Goal: Use online tool/utility: Utilize a website feature to perform a specific function

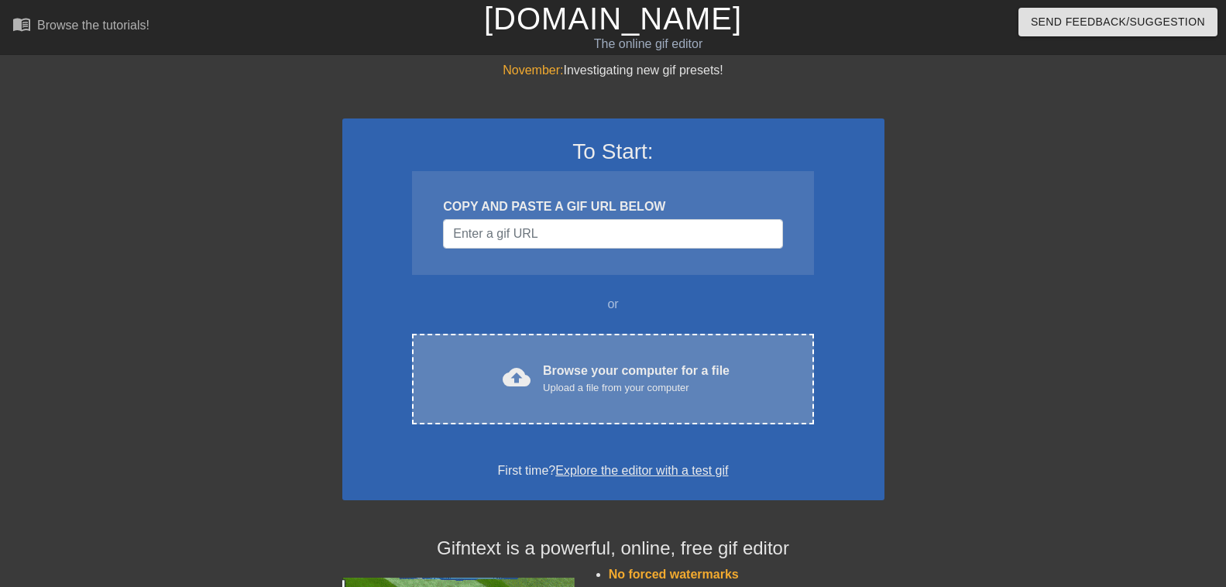
click at [642, 376] on div "Browse your computer for a file Upload a file from your computer" at bounding box center [636, 379] width 187 height 34
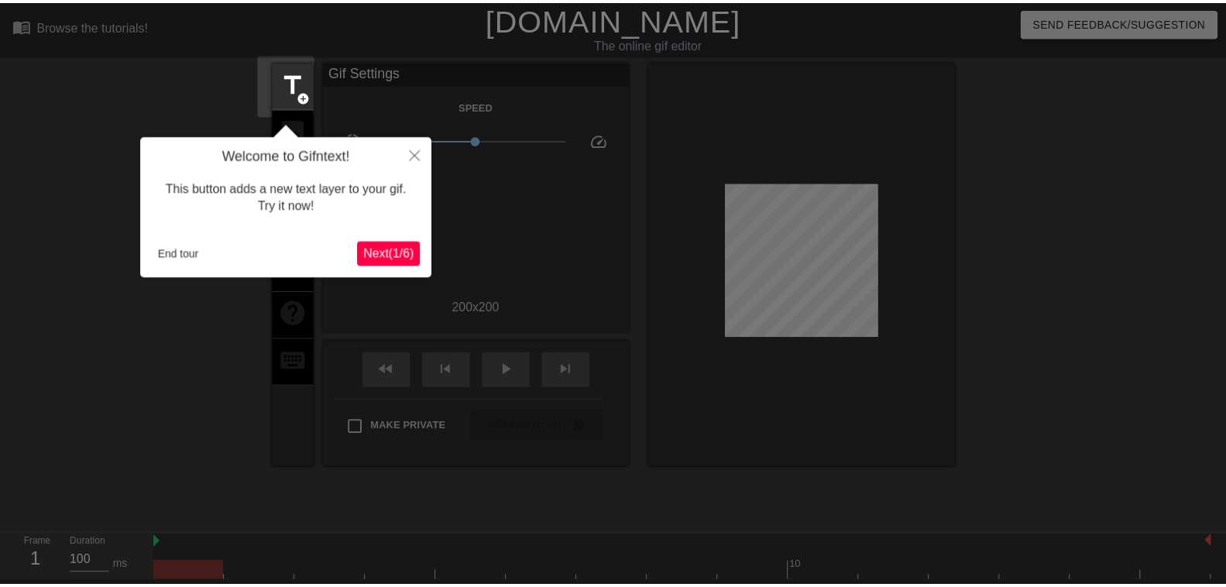
scroll to position [38, 0]
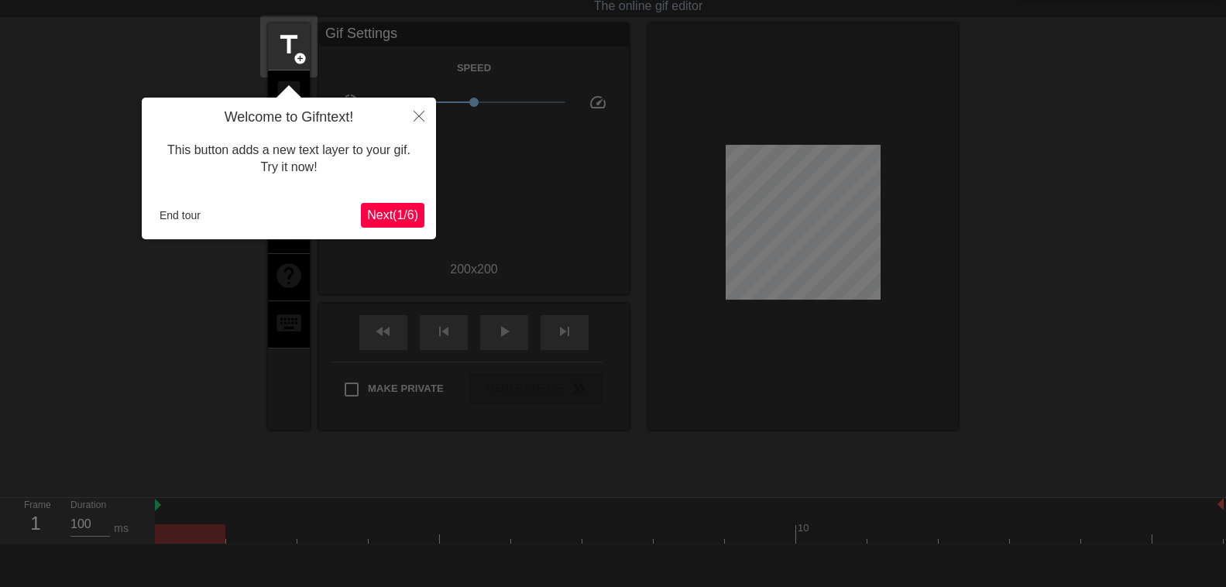
click at [402, 218] on span "Next ( 1 / 6 )" at bounding box center [392, 214] width 51 height 13
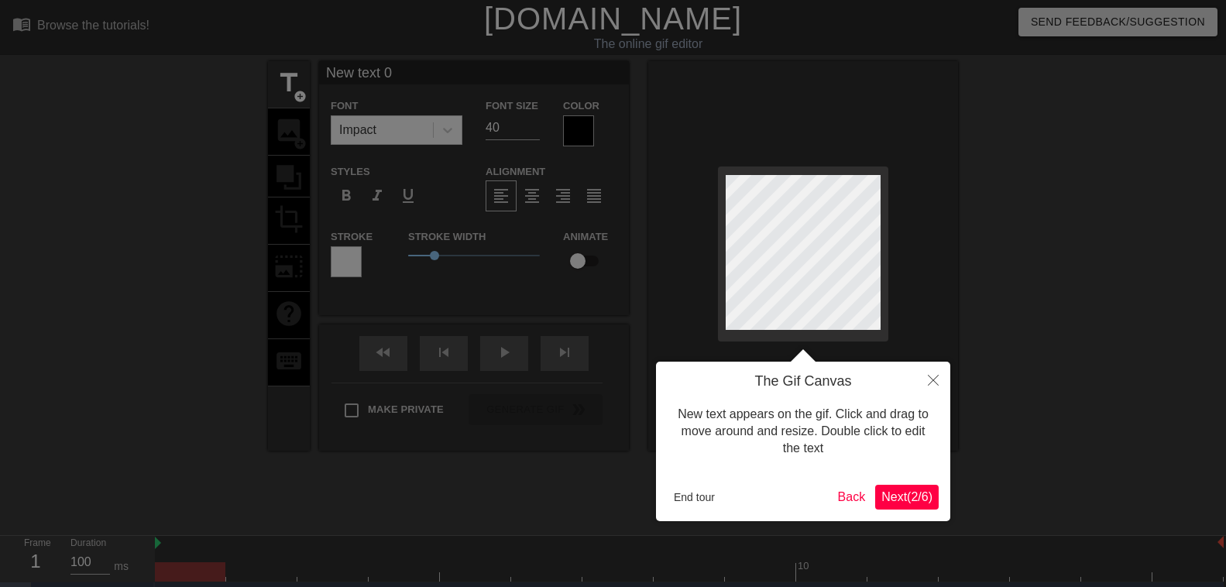
scroll to position [0, 2]
type input "New text"
type textarea "New text"
type input "New text"
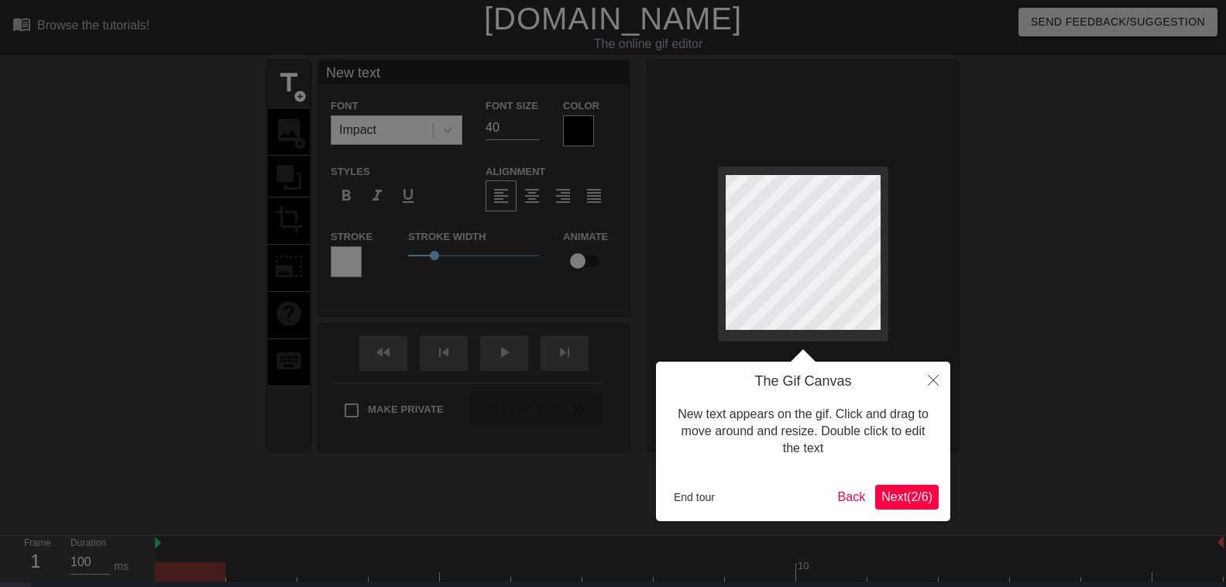
type textarea "New text"
type input "New tex"
type textarea "New tex"
type input "New te"
type textarea "New te"
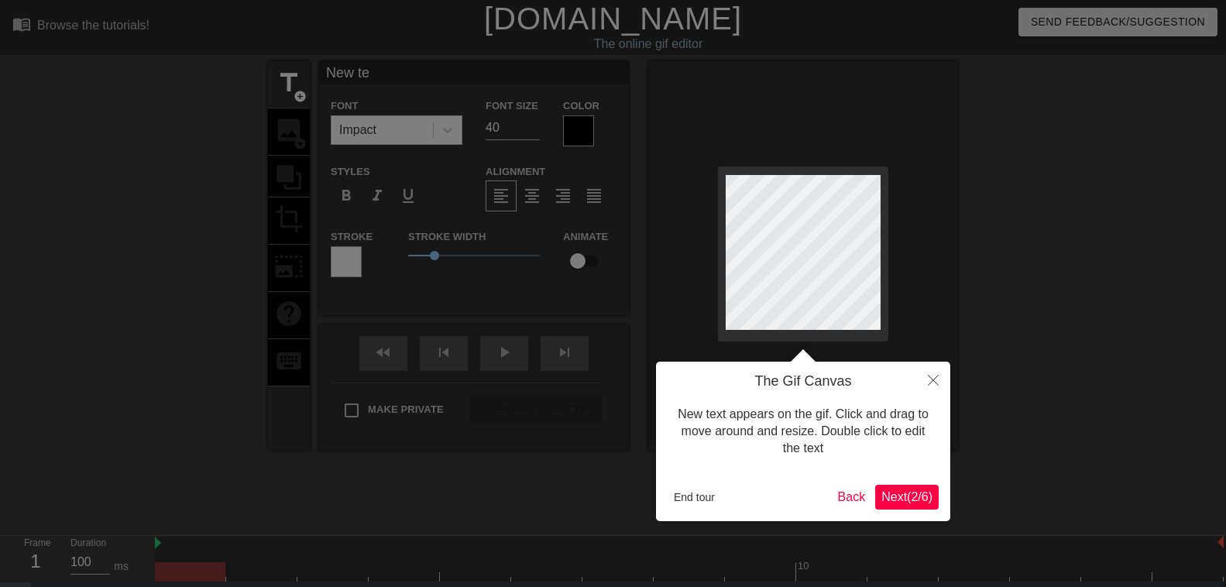
type input "New t"
type textarea "New t"
type input "New"
type textarea "New"
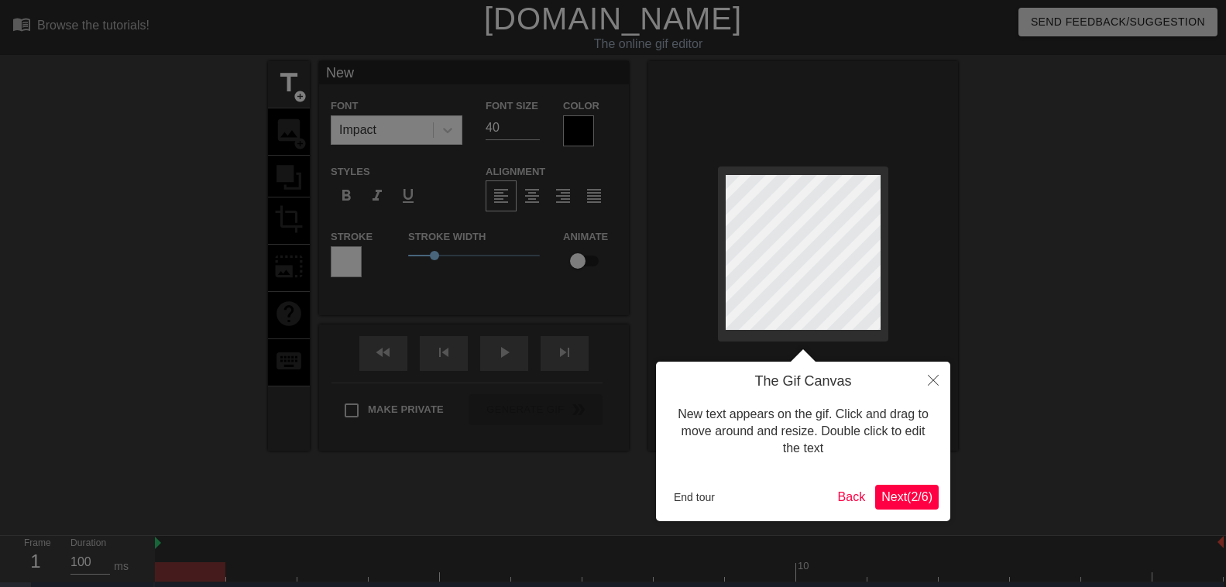
type input "New"
type textarea "New"
type input "Ne"
type textarea "Ne"
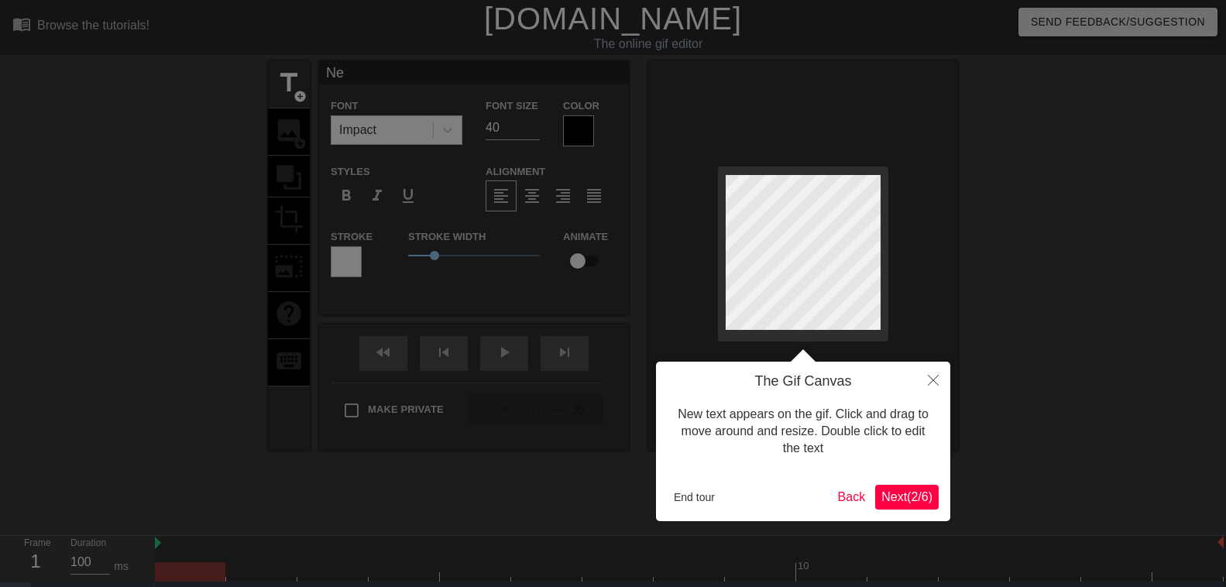
type input "N"
type textarea "N"
type input "P"
type textarea "P"
type input "Pé"
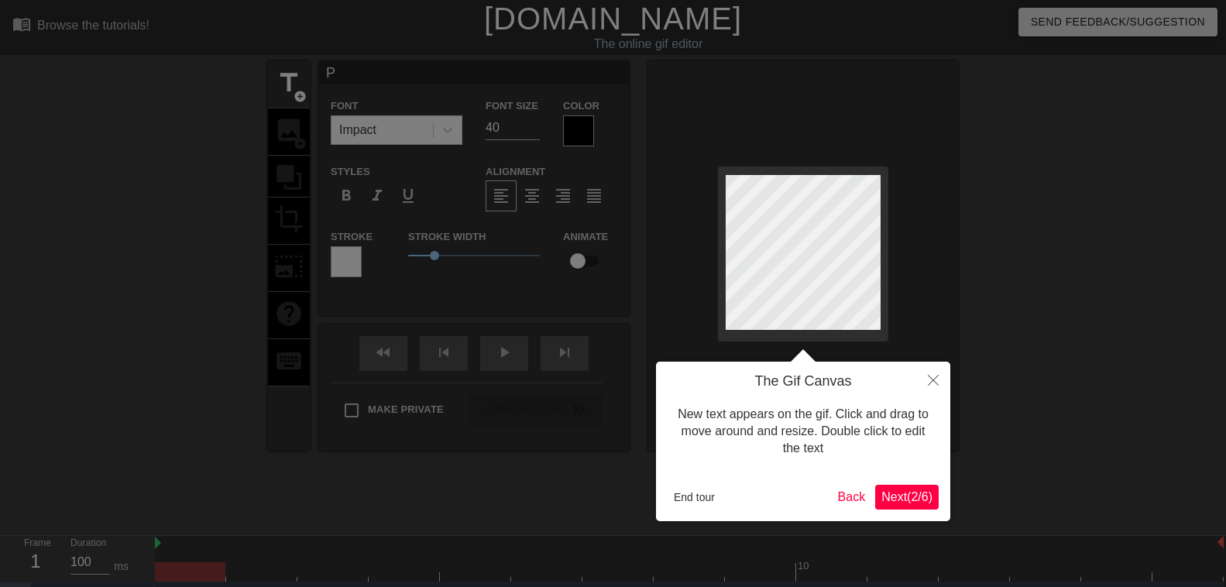
type textarea "Pé"
type input "Pép"
type textarea "Pép"
type input "Pépi"
type textarea "Pépi"
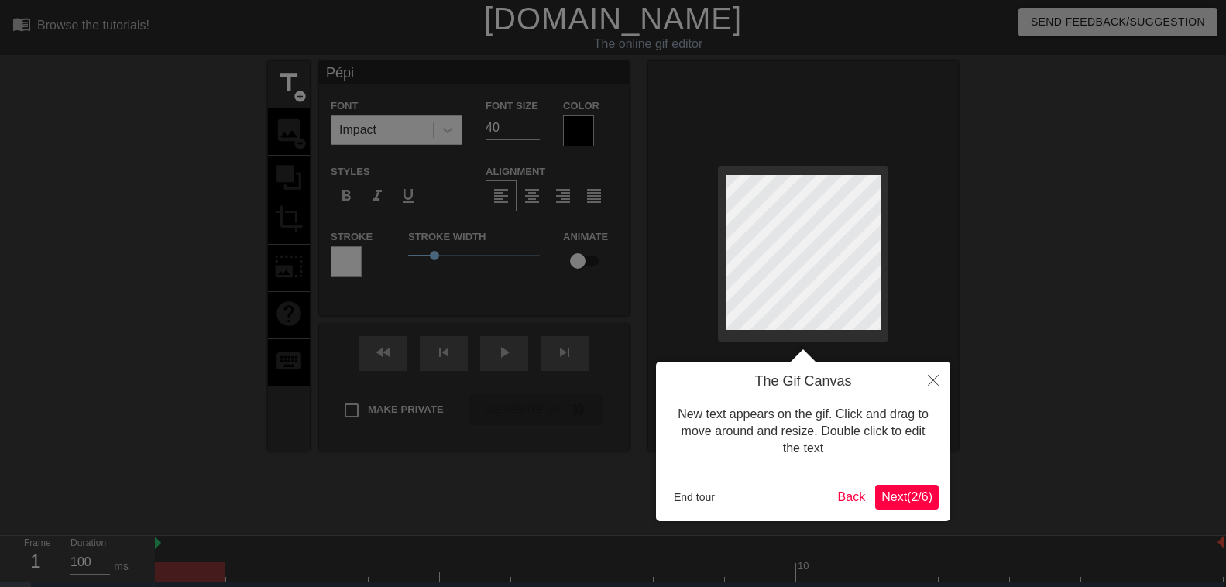
type input "Pépit"
type textarea "Pépit"
type input "Pépito"
type textarea "Pépito"
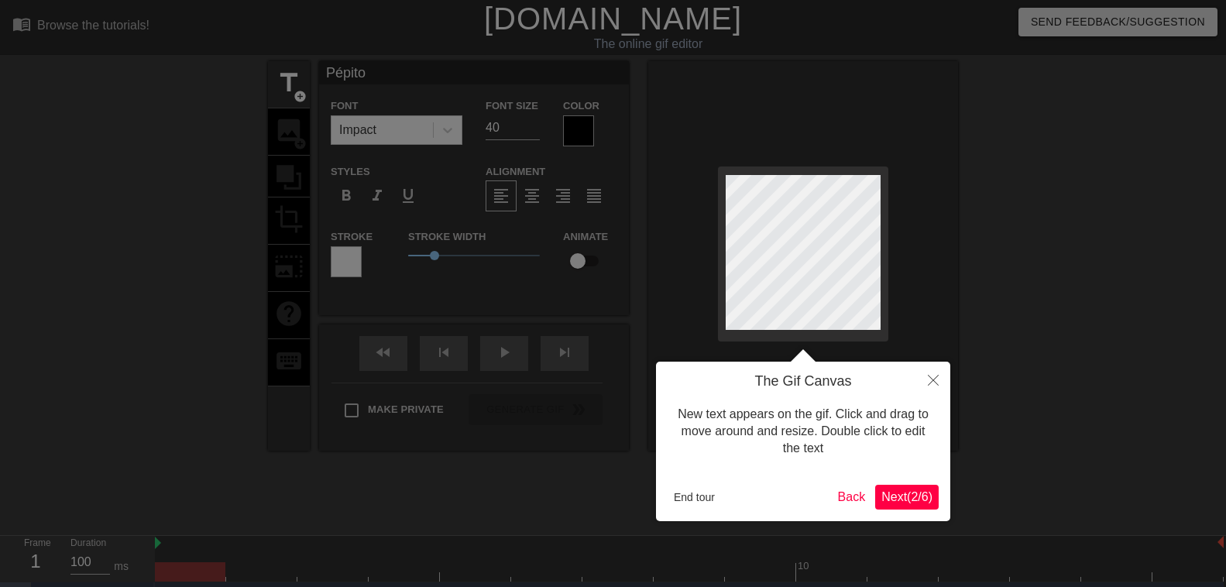
type input "Pépito"
type textarea "Pépito"
type input "Pépito &"
type textarea "Pépito &"
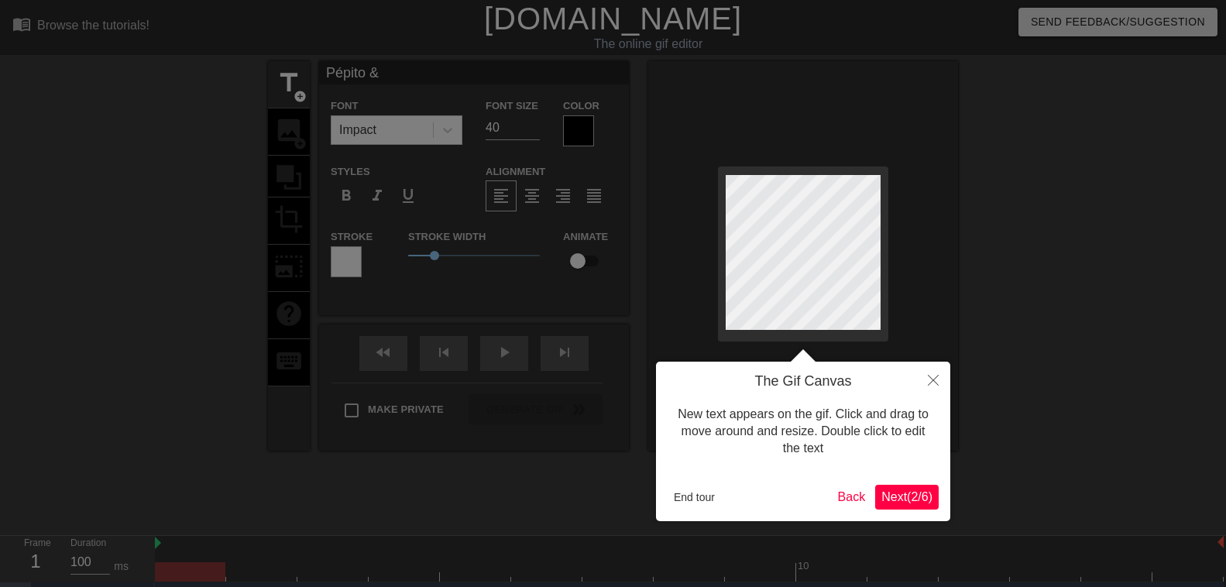
type input "Pépito &"
type textarea "Pépito &"
type input "Pépito &F"
type textarea "Pépito & F"
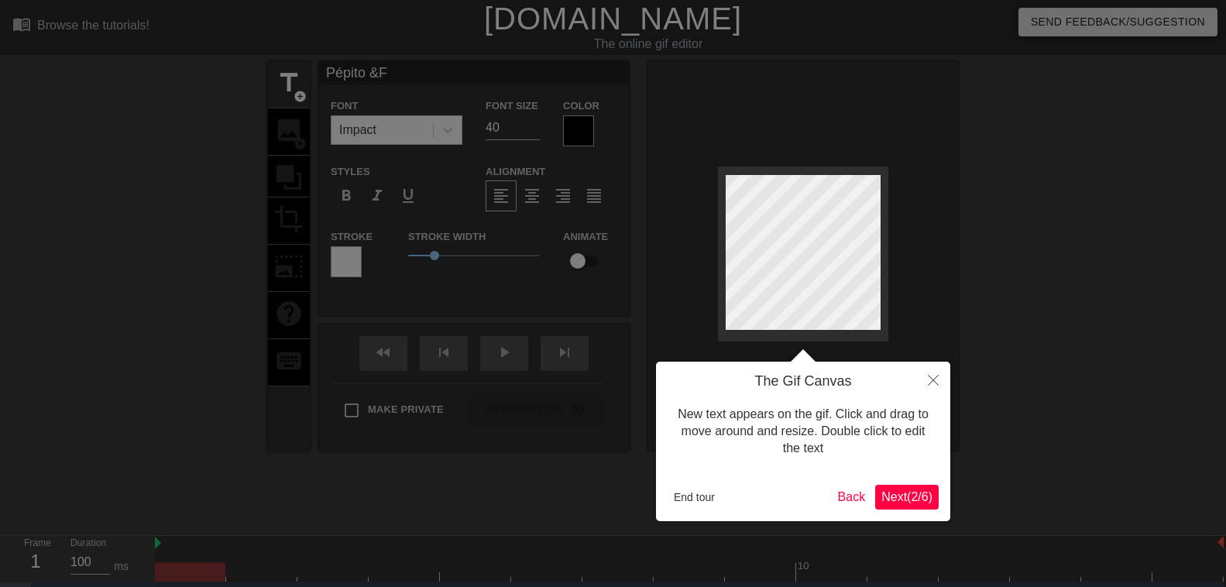
type input "Pépito &Fr"
type textarea "Pépito & Fr"
type input "Pépito &Fra"
type textarea "Pépito & Fra"
type input "Pépito &Fran"
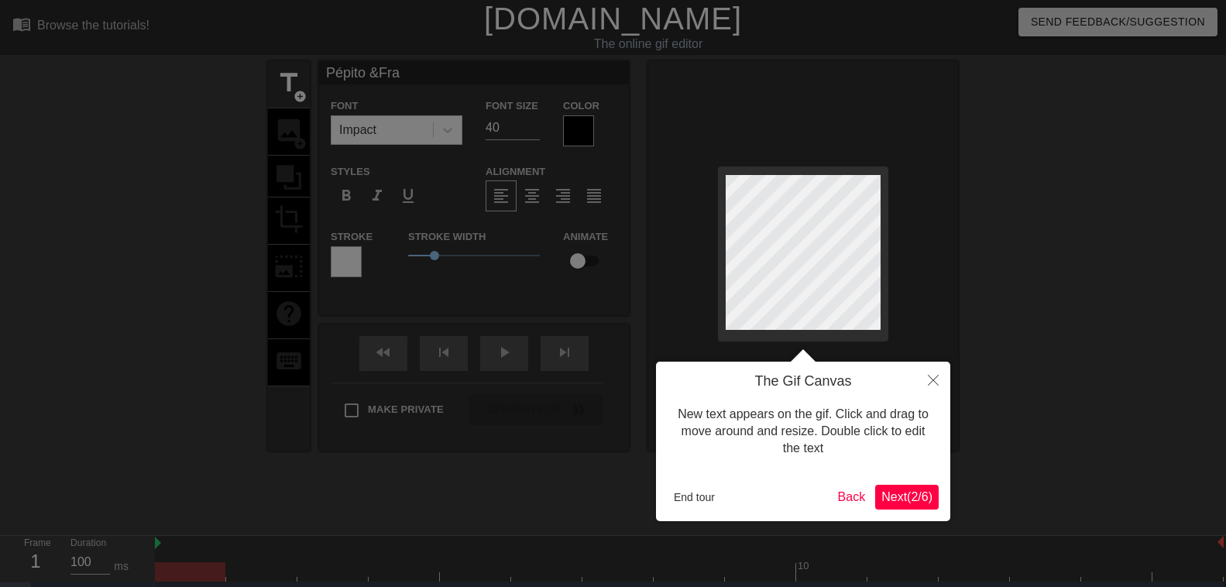
type textarea "Pépito & [PERSON_NAME]"
type input "Pépito &Franç"
type textarea "Pépito & Franço"
type input "Pépito &Françoi"
type textarea "Pépito & [PERSON_NAME]"
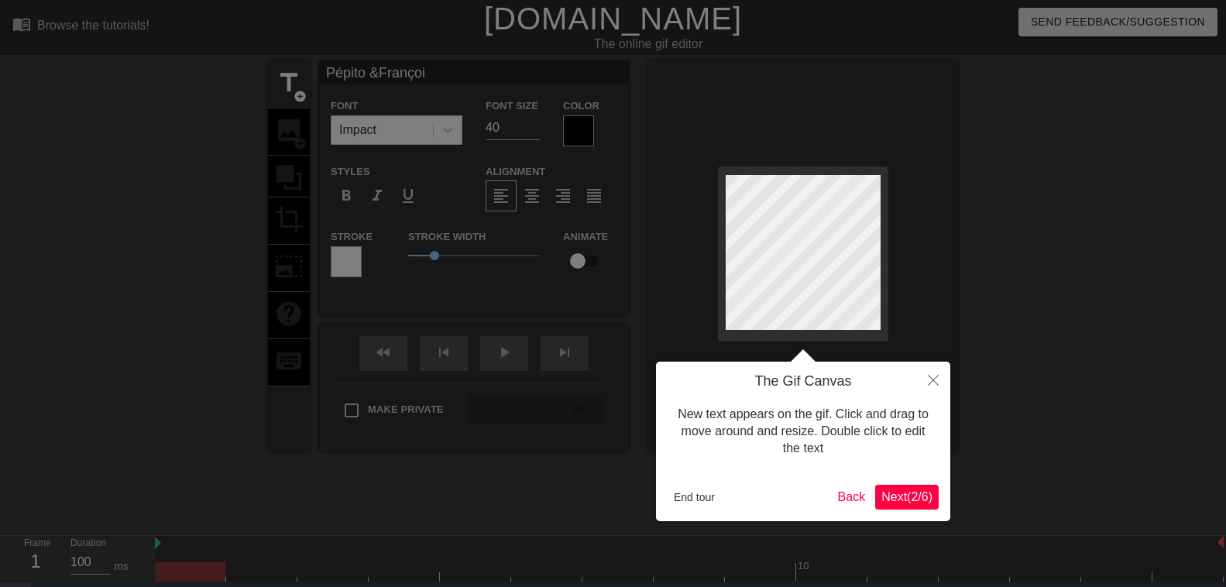
type input "Pépito &François"
type textarea "Pépito & [PERSON_NAME]"
type input "Pépito &Françoise"
type textarea "Pépito & [PERSON_NAME]"
type input "Pépito &Françoise"
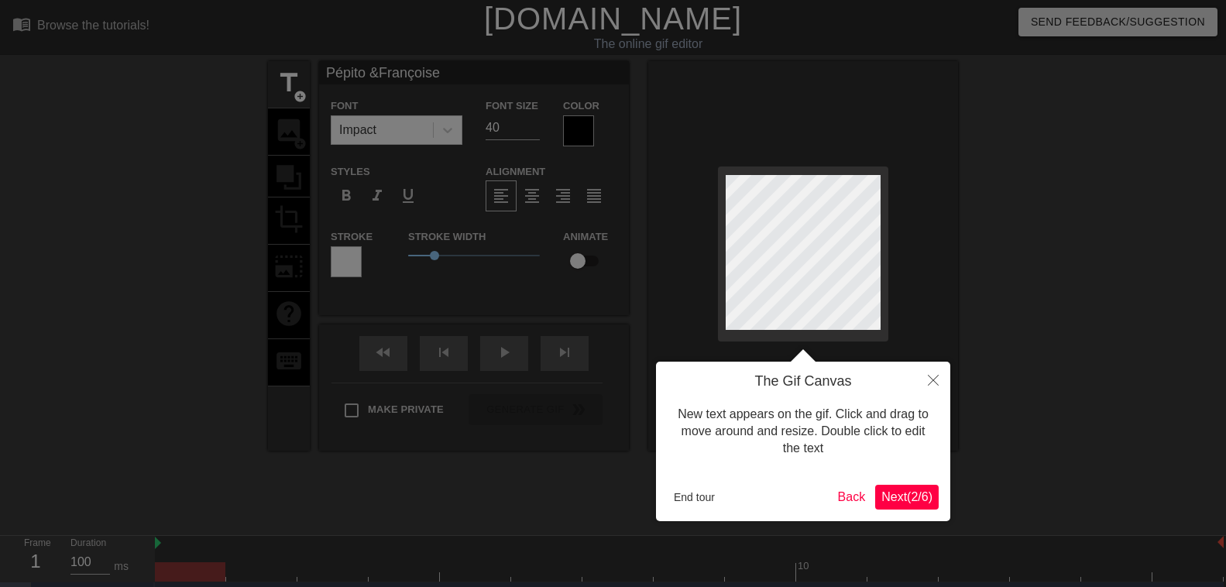
type textarea "Pépito & [PERSON_NAME]"
type input "Pépito &Françoise"
type textarea "Pépito & [PERSON_NAME]"
click at [905, 506] on button "Next ( 2 / 6 )" at bounding box center [907, 497] width 64 height 25
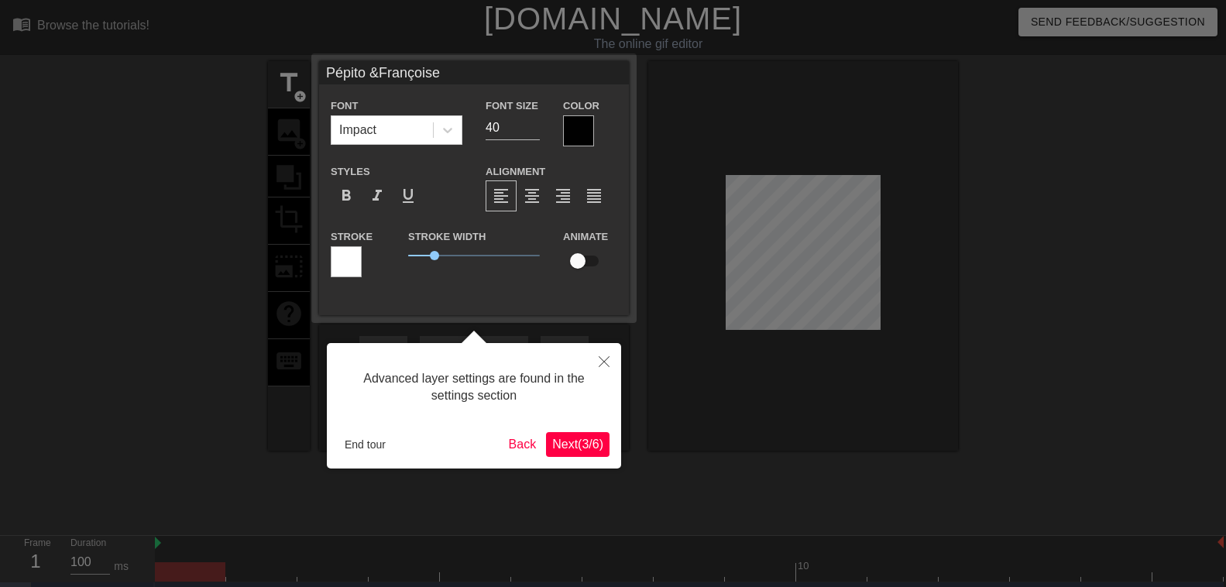
scroll to position [33, 0]
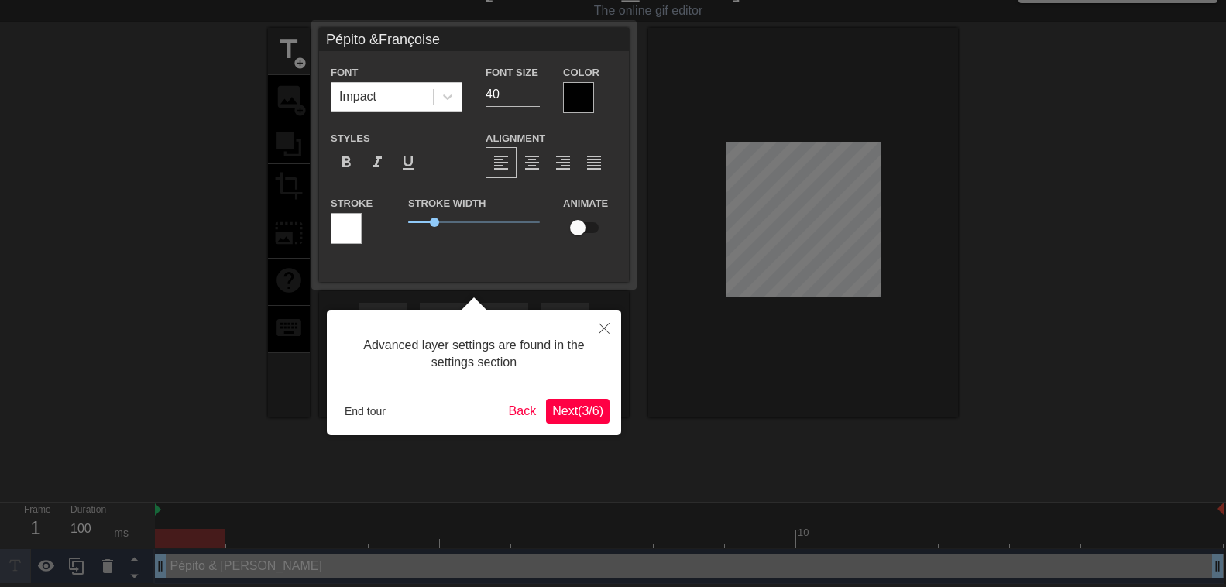
click at [589, 409] on span "Next ( 3 / 6 )" at bounding box center [577, 410] width 51 height 13
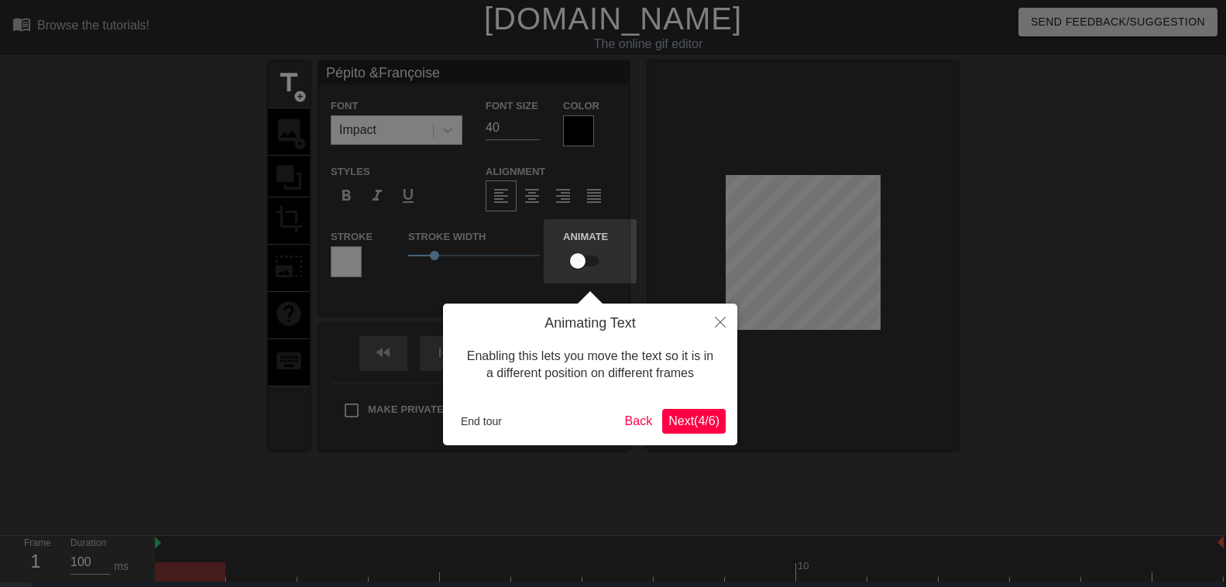
click at [675, 421] on span "Next ( 4 / 6 )" at bounding box center [694, 420] width 51 height 13
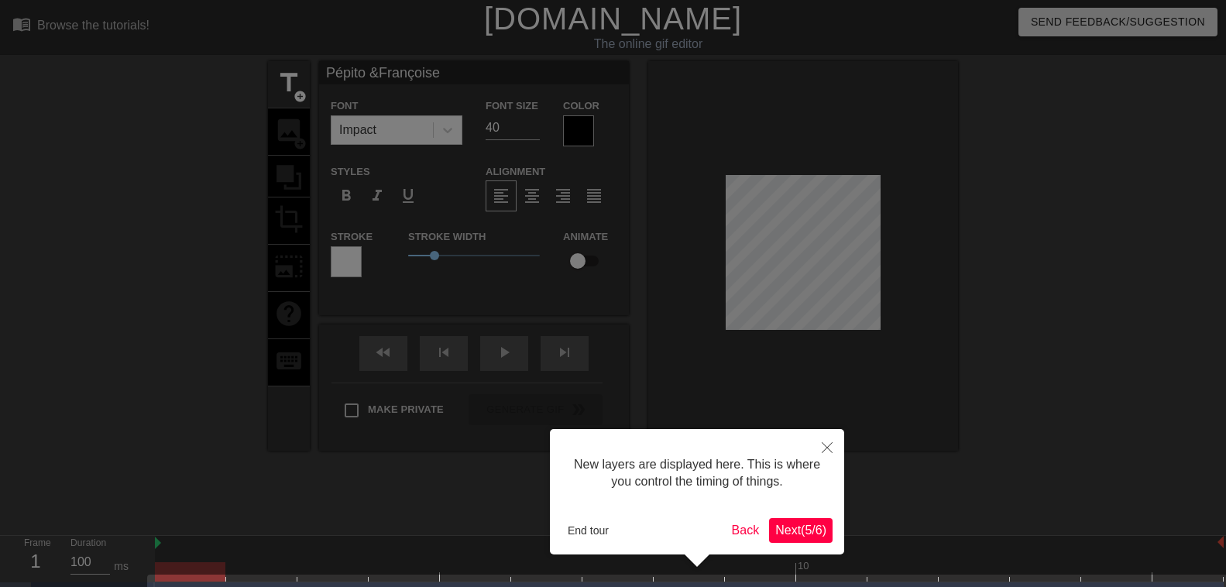
scroll to position [44, 0]
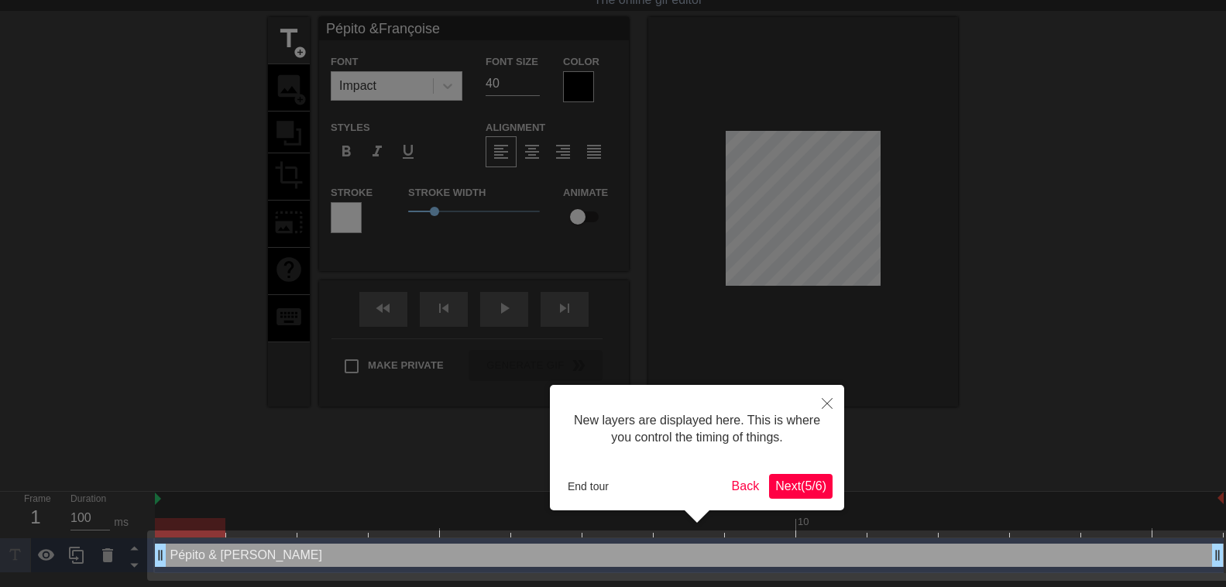
click at [791, 492] on span "Next ( 5 / 6 )" at bounding box center [801, 486] width 51 height 13
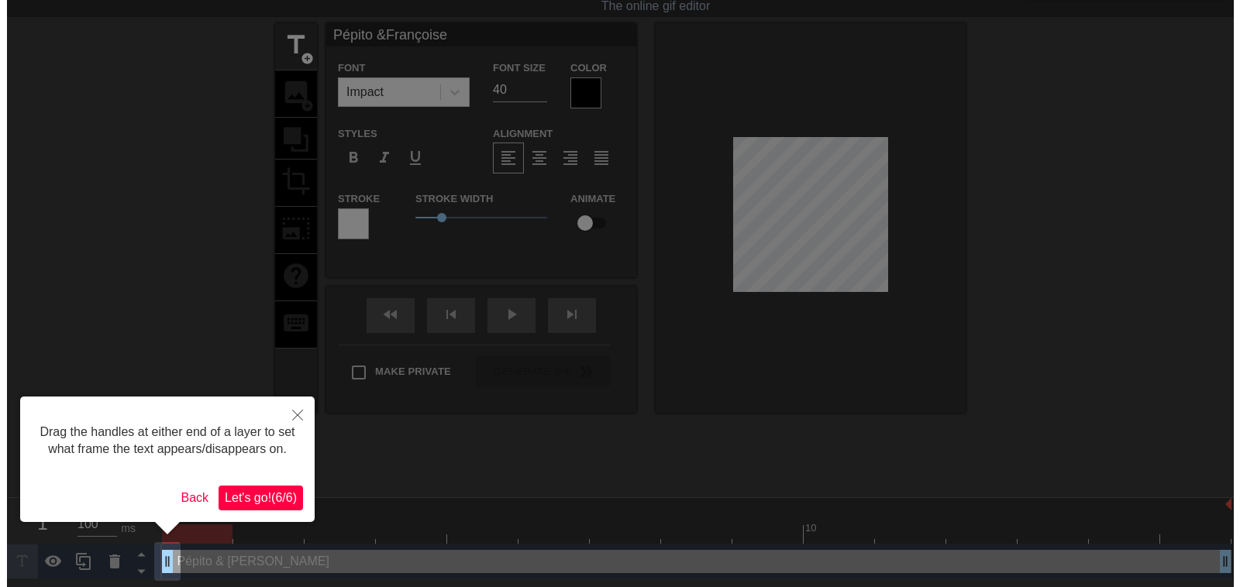
scroll to position [0, 0]
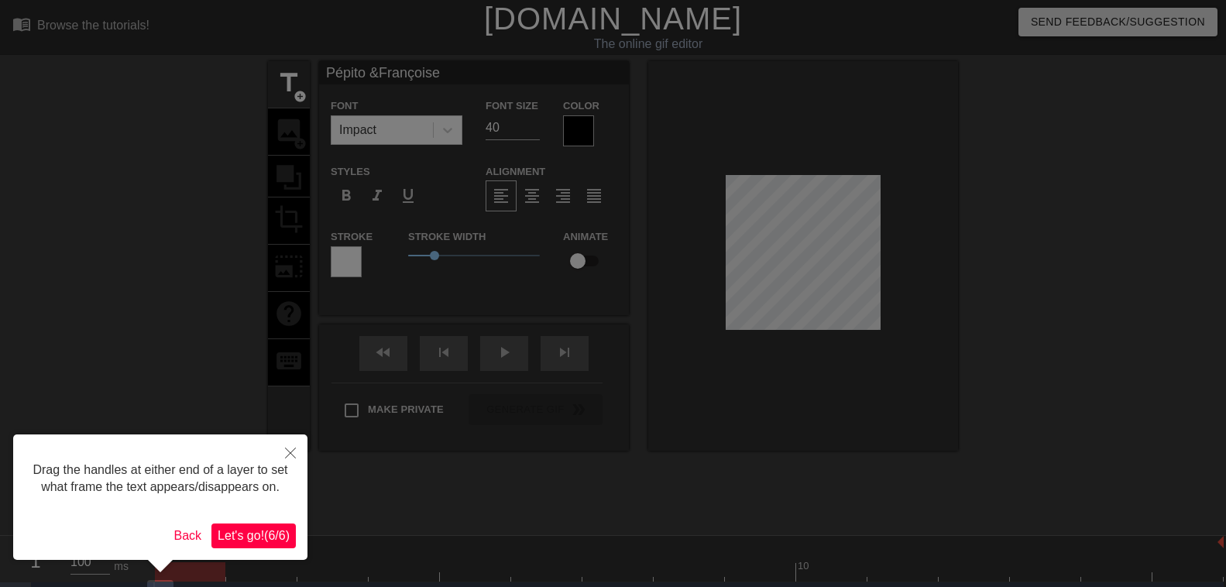
click at [280, 536] on span "Let's go! ( 6 / 6 )" at bounding box center [254, 535] width 72 height 13
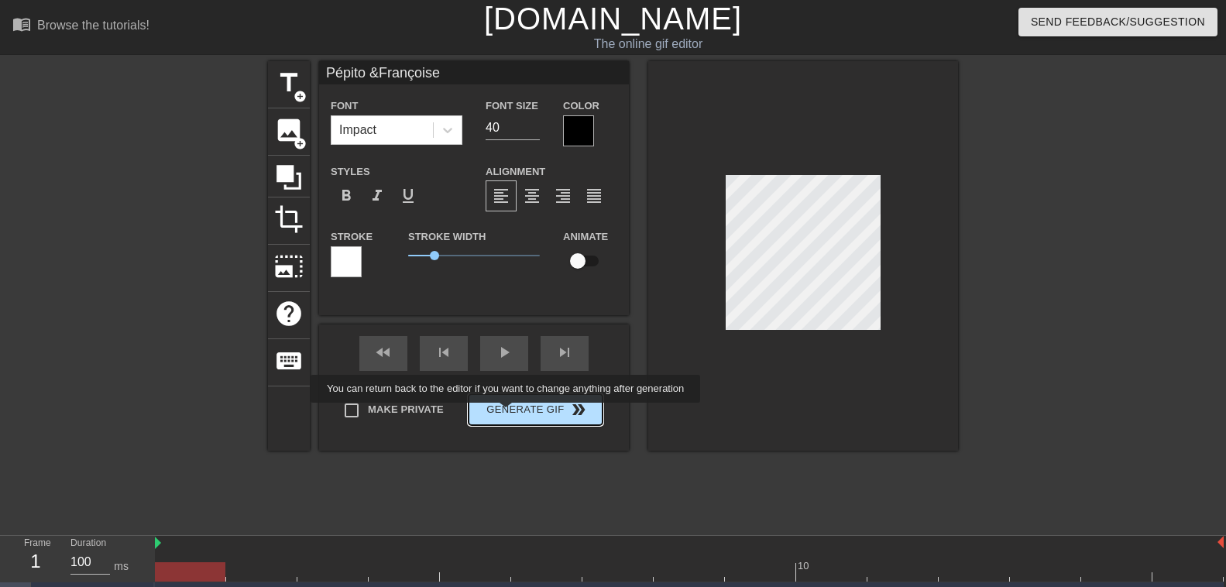
click at [510, 414] on button "Generate Gif double_arrow" at bounding box center [536, 409] width 134 height 31
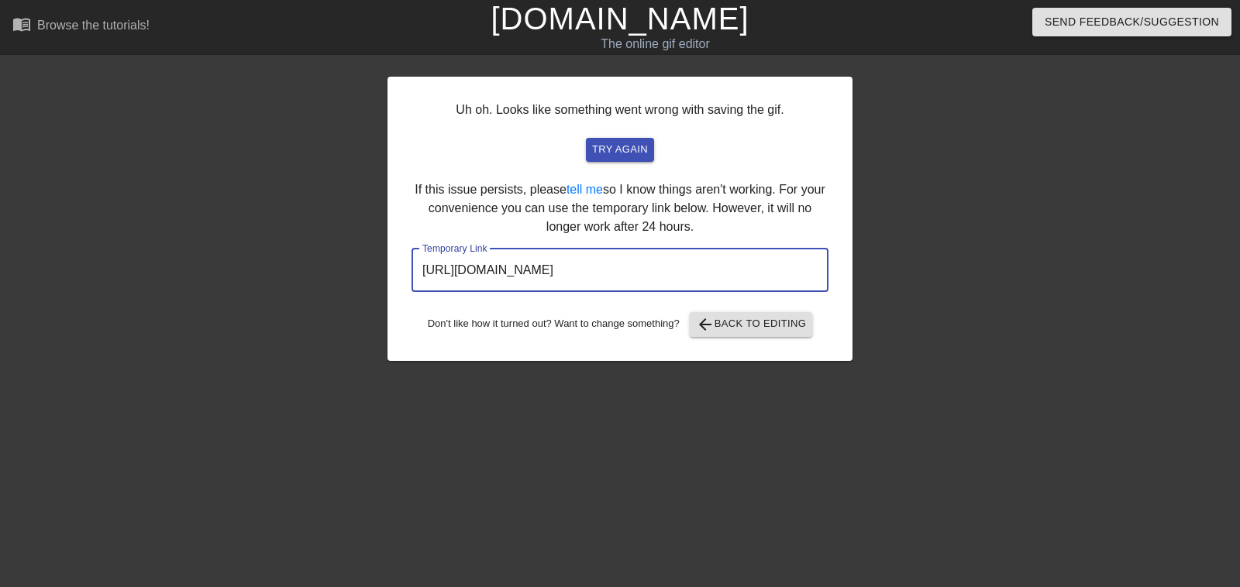
drag, startPoint x: 775, startPoint y: 273, endPoint x: 373, endPoint y: 247, distance: 402.9
click at [411, 249] on input "[URL][DOMAIN_NAME]" at bounding box center [619, 270] width 417 height 43
